Goal: Information Seeking & Learning: Understand process/instructions

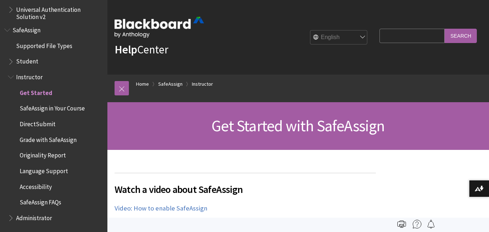
click at [32, 62] on span "Student" at bounding box center [27, 60] width 22 height 10
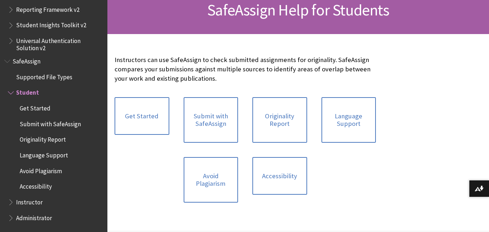
scroll to position [118, 0]
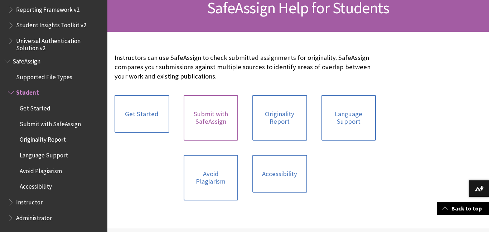
click at [201, 117] on link "Submit with SafeAssign" at bounding box center [211, 117] width 55 height 45
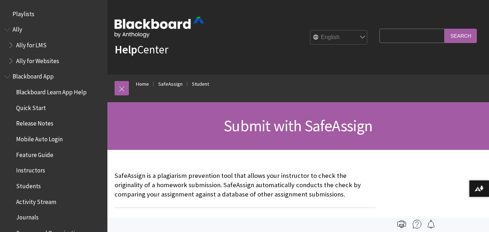
scroll to position [853, 0]
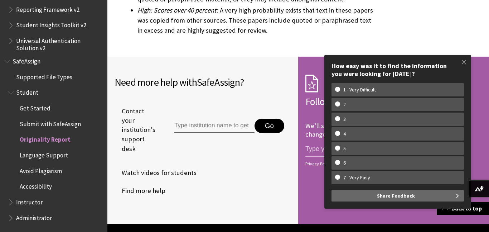
scroll to position [2388, 0]
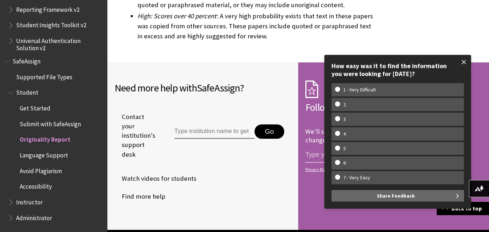
click at [463, 60] on span at bounding box center [463, 61] width 15 height 15
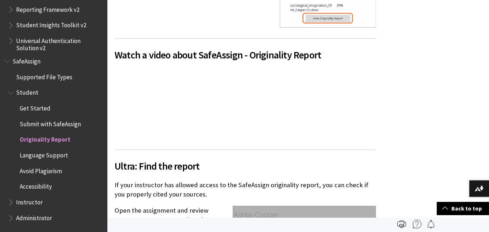
scroll to position [519, 0]
